Goal: Check status: Check status

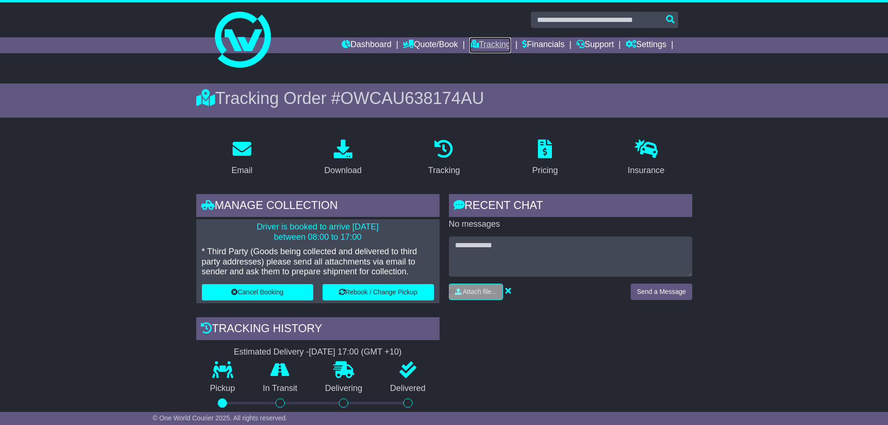
click at [476, 45] on link "Tracking" at bounding box center [489, 45] width 41 height 16
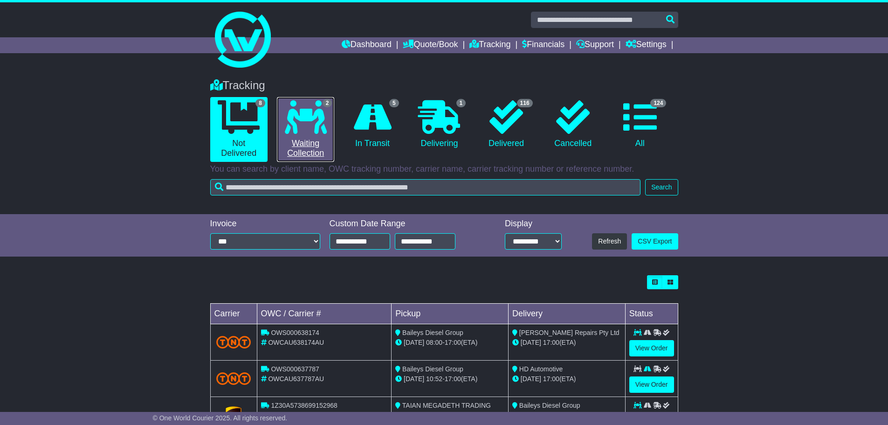
click at [303, 149] on link "2 Waiting Collection" at bounding box center [305, 129] width 57 height 65
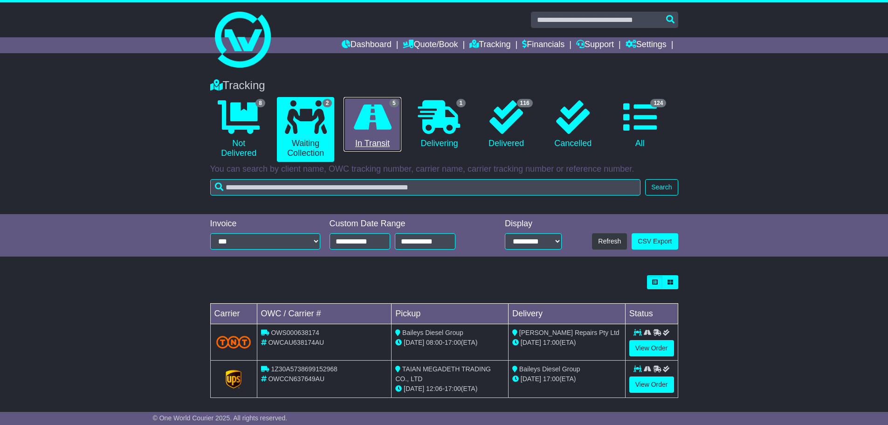
click at [359, 123] on icon at bounding box center [373, 117] width 38 height 34
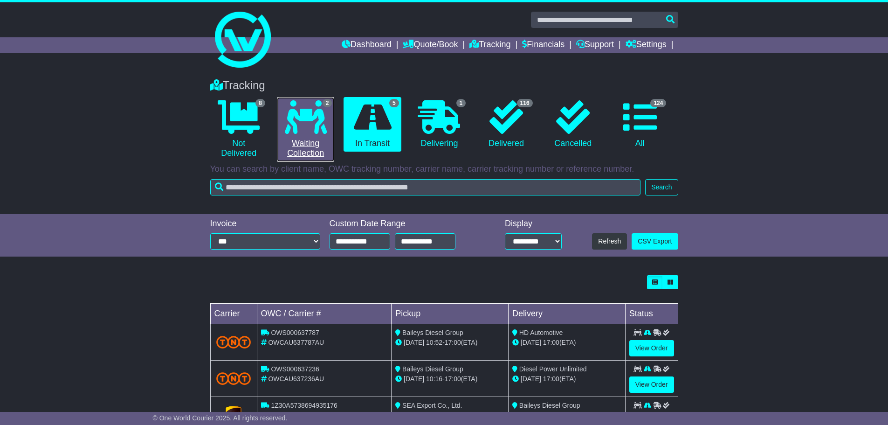
click at [303, 137] on link "2 Waiting Collection" at bounding box center [305, 129] width 57 height 65
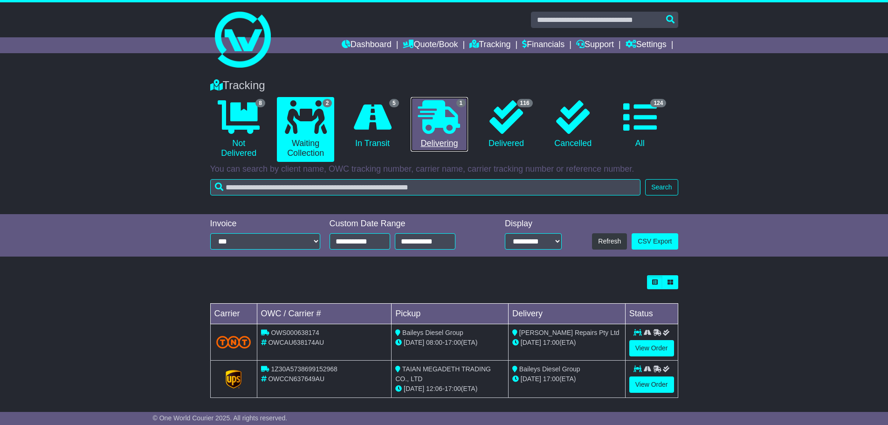
click at [444, 138] on link "1 Delivering" at bounding box center [439, 124] width 57 height 55
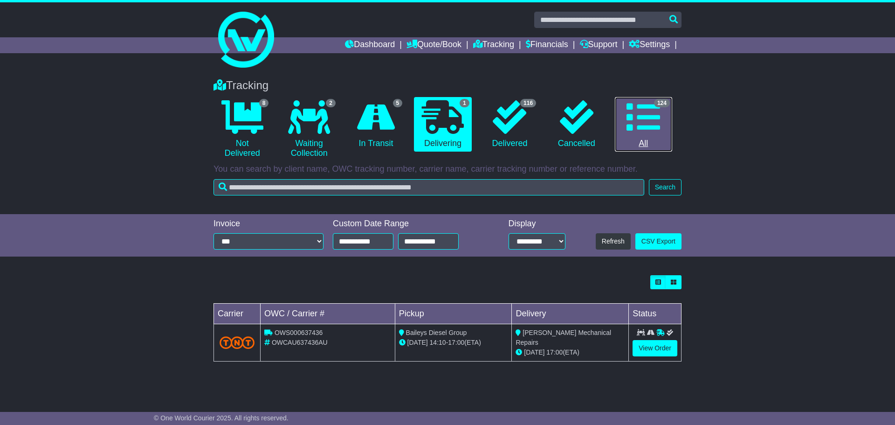
click at [635, 132] on icon at bounding box center [643, 117] width 34 height 34
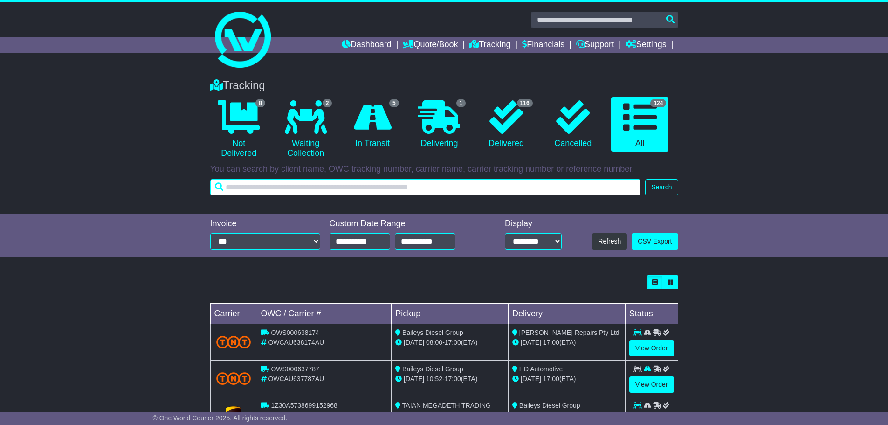
click at [367, 186] on input "text" at bounding box center [425, 187] width 431 height 16
type input "*********"
